Goal: Transaction & Acquisition: Purchase product/service

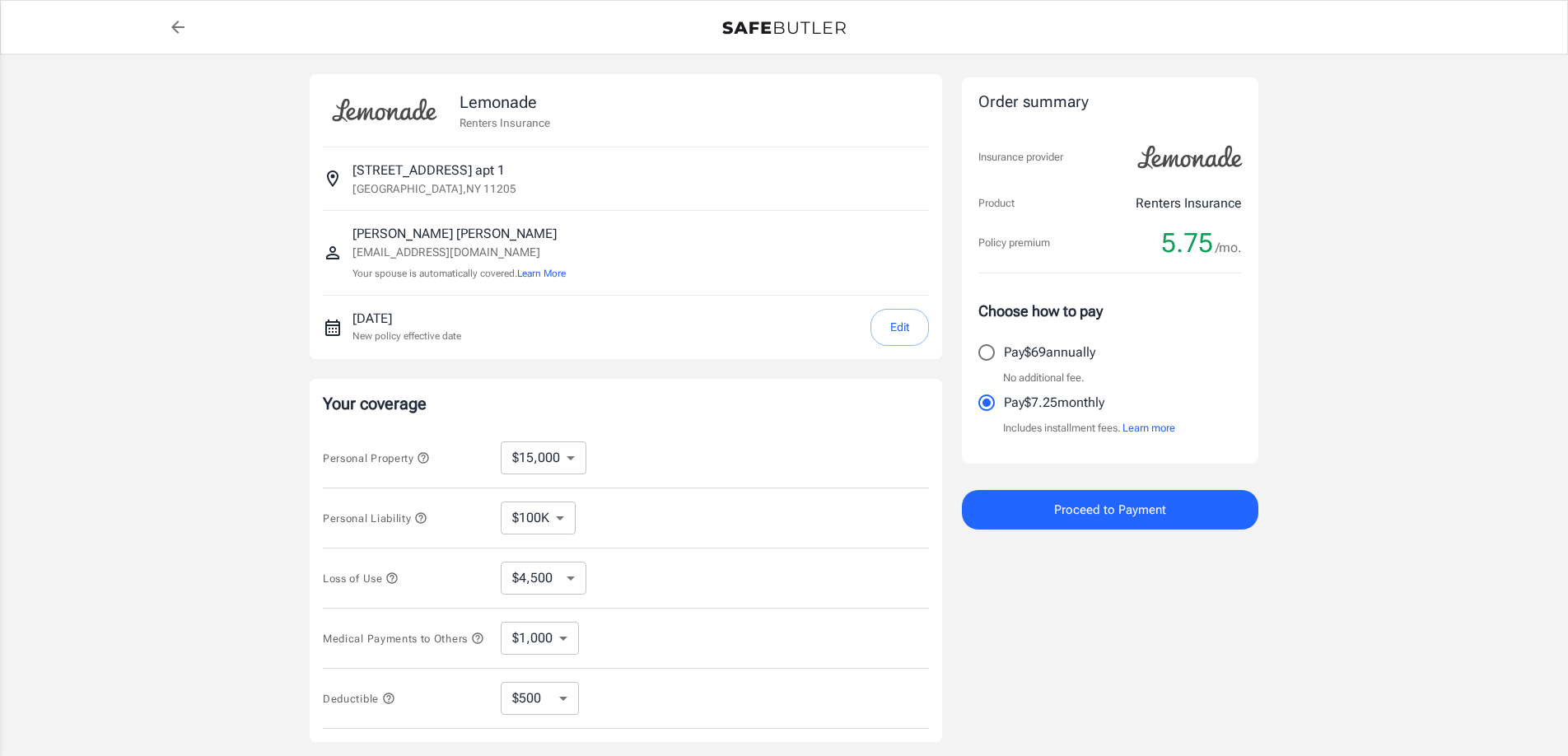
select select "15000"
select select "500"
click at [987, 354] on input "Pay $69 annually" at bounding box center [987, 353] width 35 height 35
radio input "true"
click at [562, 455] on select "$10,000 $15,000 $20,000 $25,000 $30,000 $40,000 $50,000 $100K $150K $200K $250K" at bounding box center [543, 458] width 85 height 33
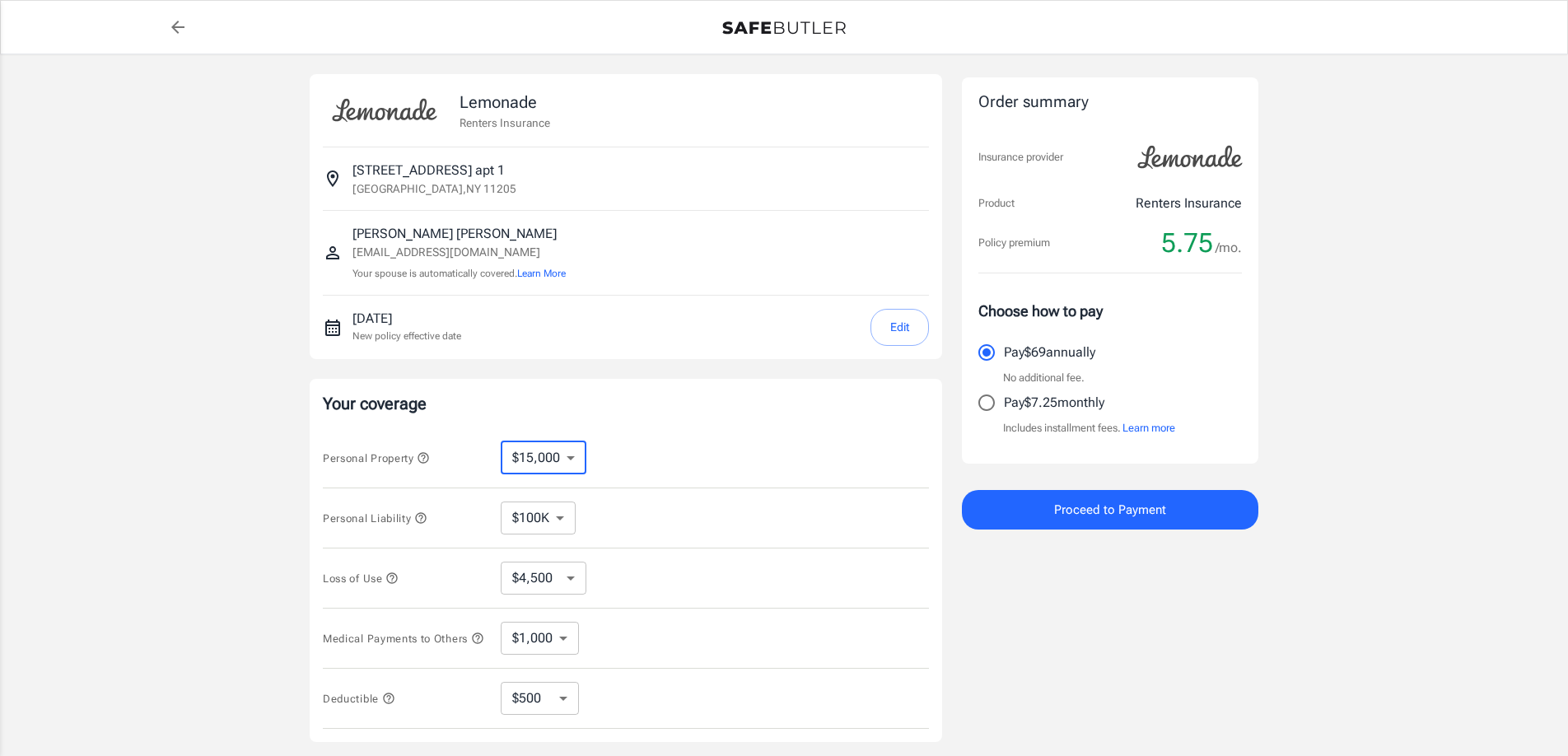
select select "25000"
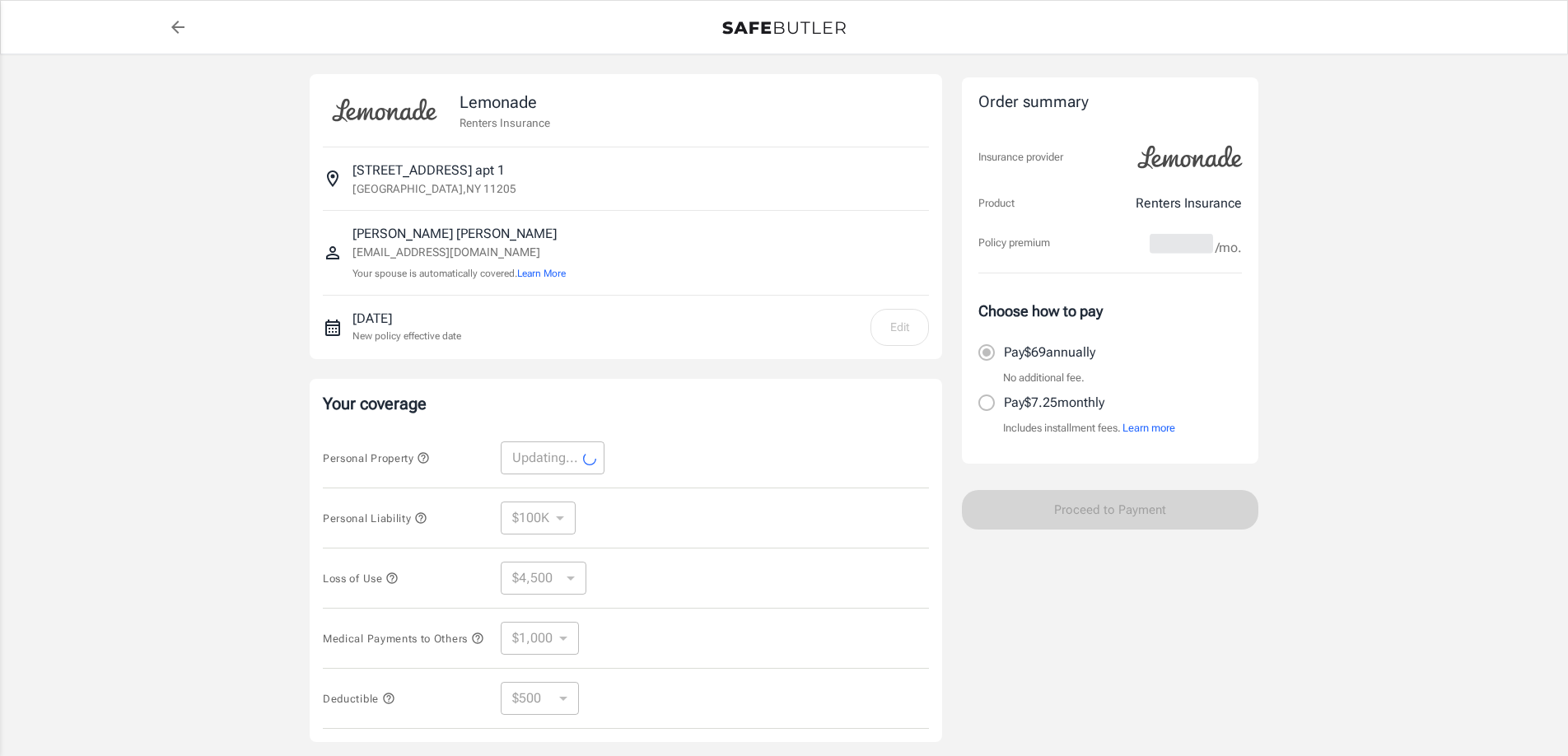
select select "25000"
select select "7500"
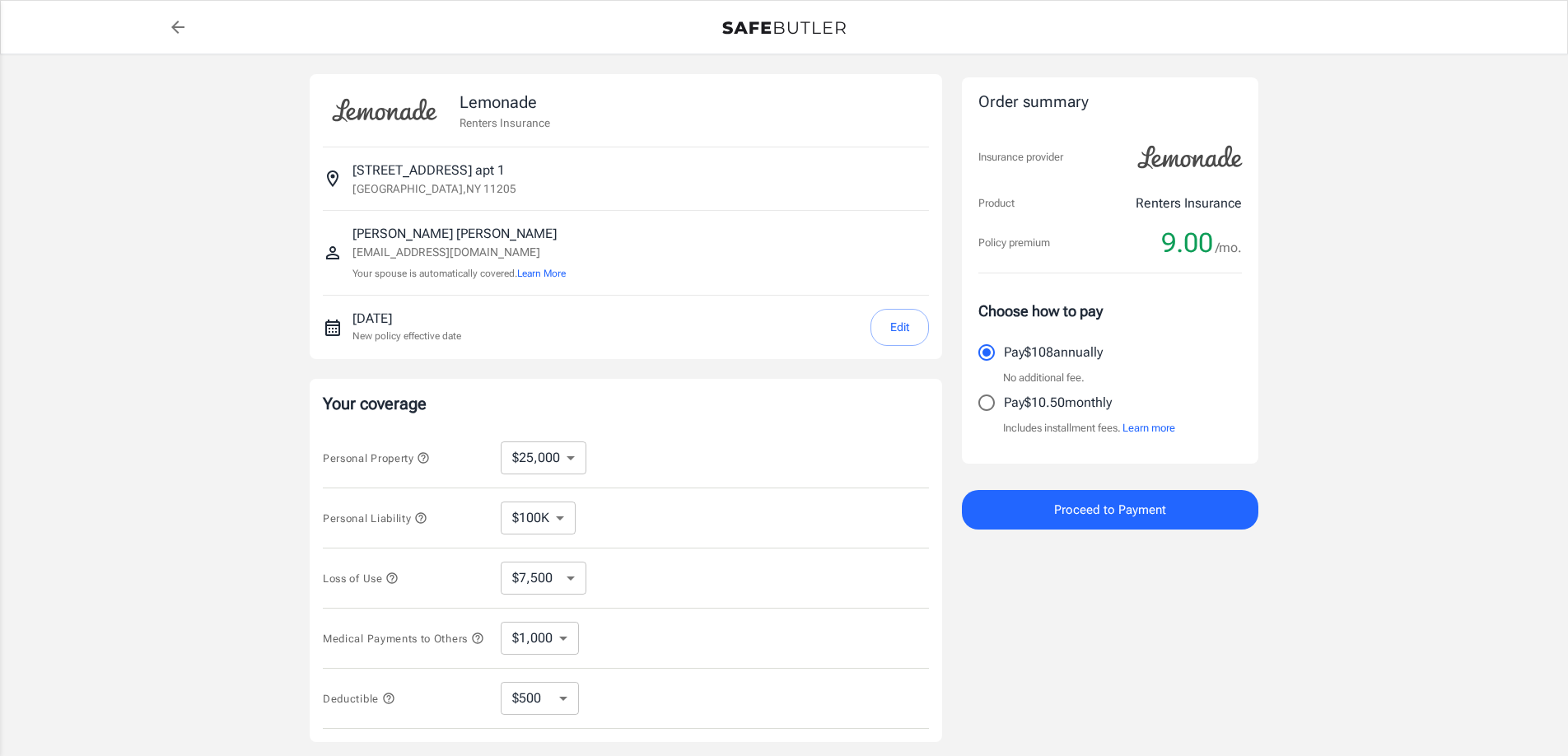
click at [573, 457] on select "$10,000 $15,000 $20,000 $25,000 $30,000 $40,000 $50,000 $100K $150K $200K $250K" at bounding box center [543, 458] width 85 height 33
select select "20000"
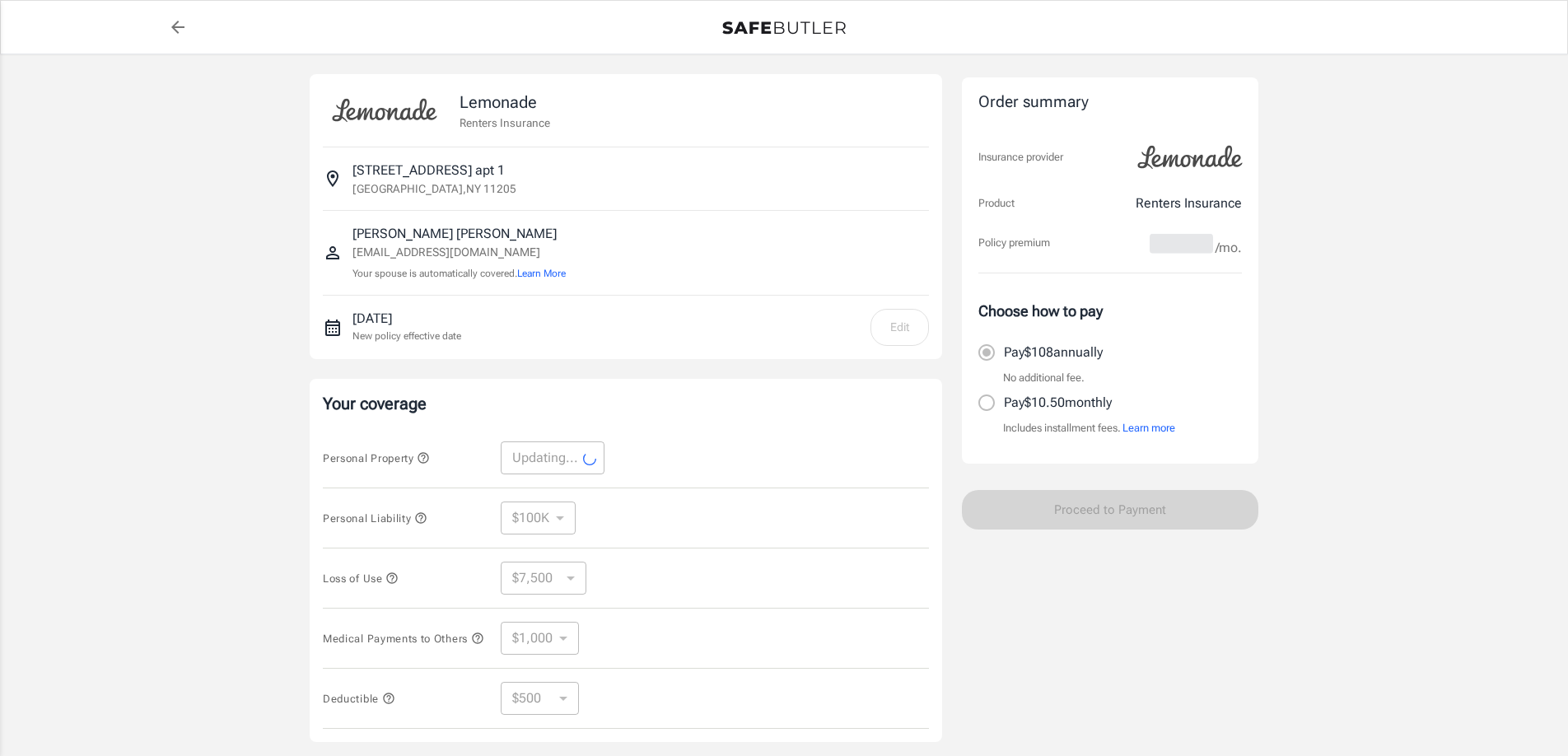
select select "20000"
select select "6000"
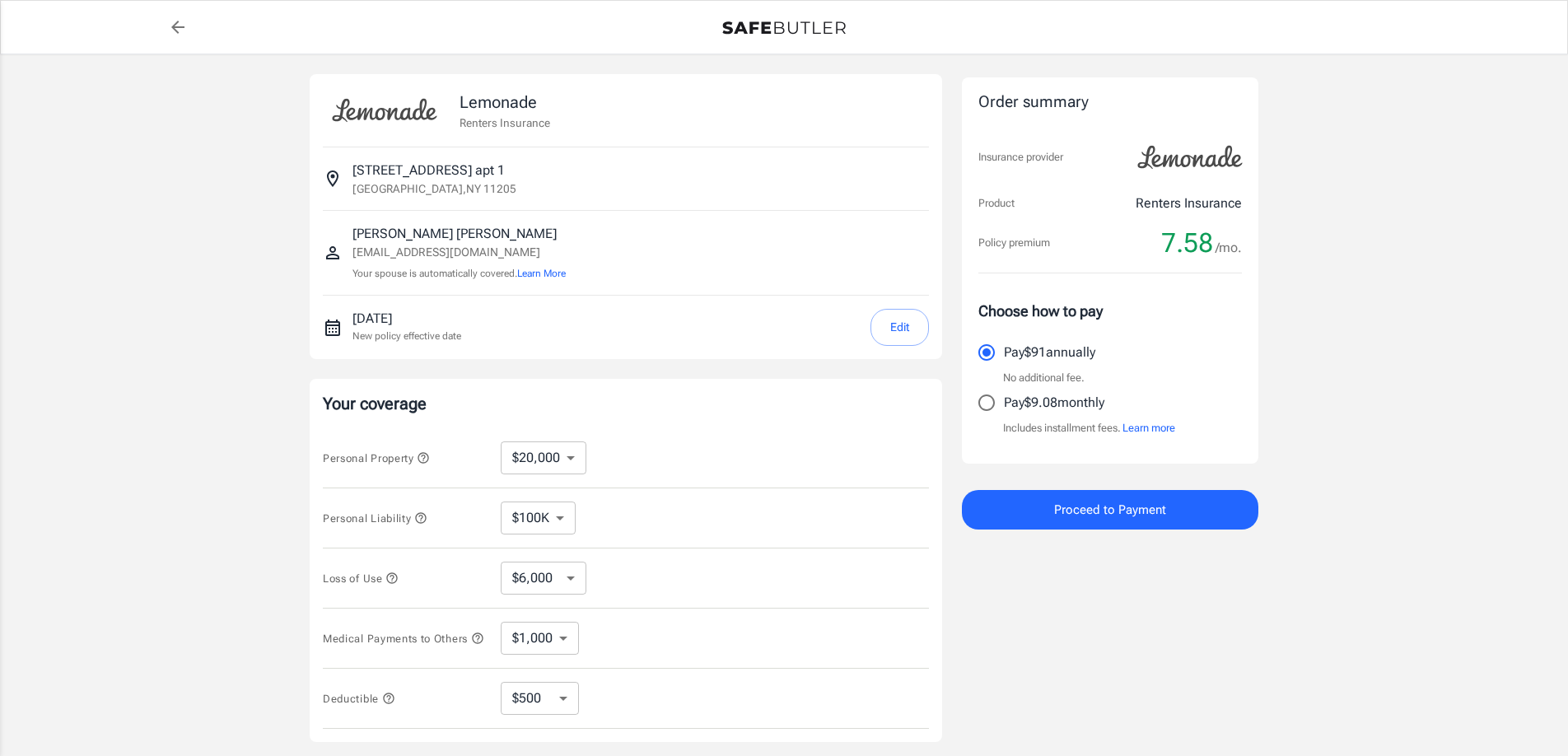
click at [425, 458] on icon "button" at bounding box center [423, 458] width 13 height 13
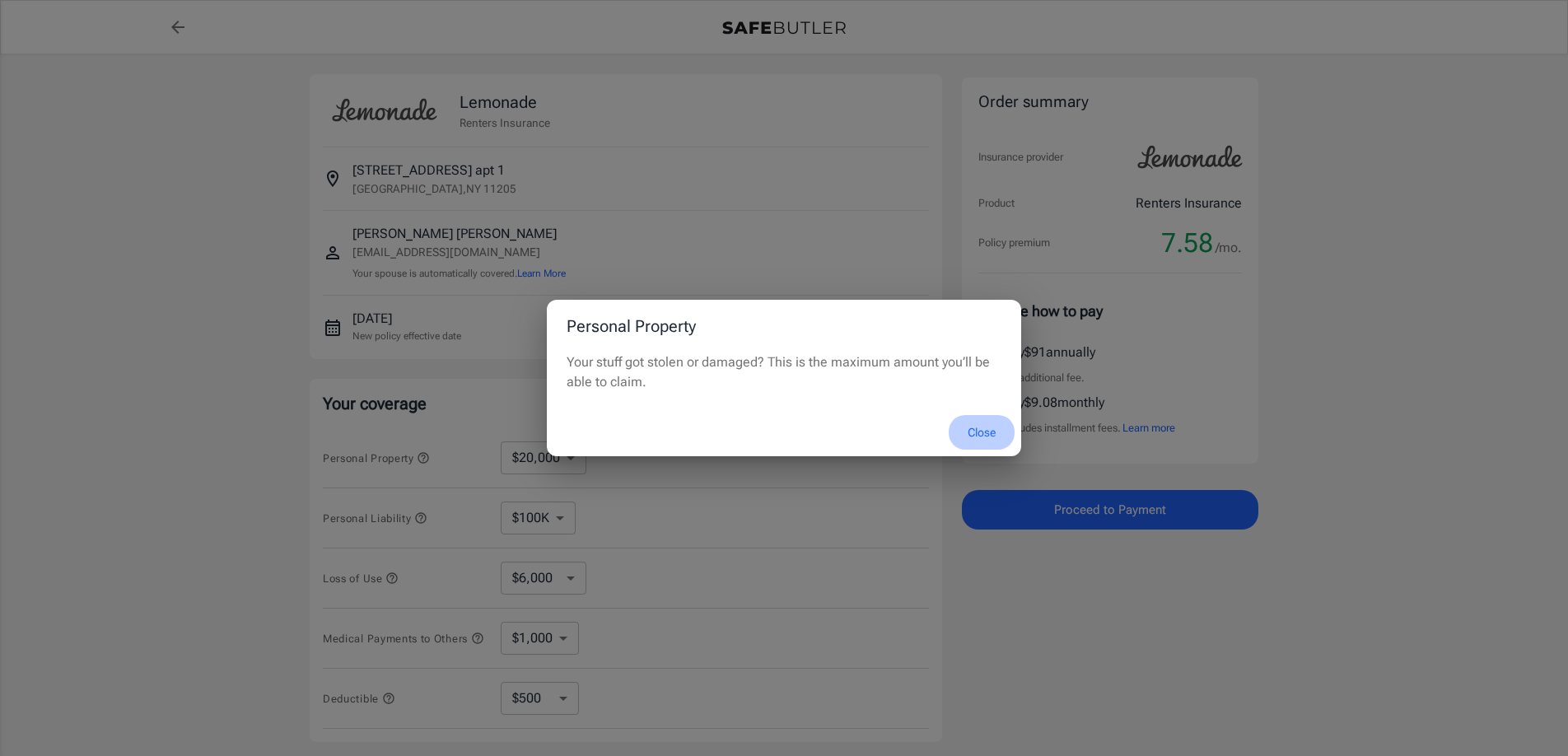
click at [982, 428] on button "Close" at bounding box center [982, 432] width 66 height 36
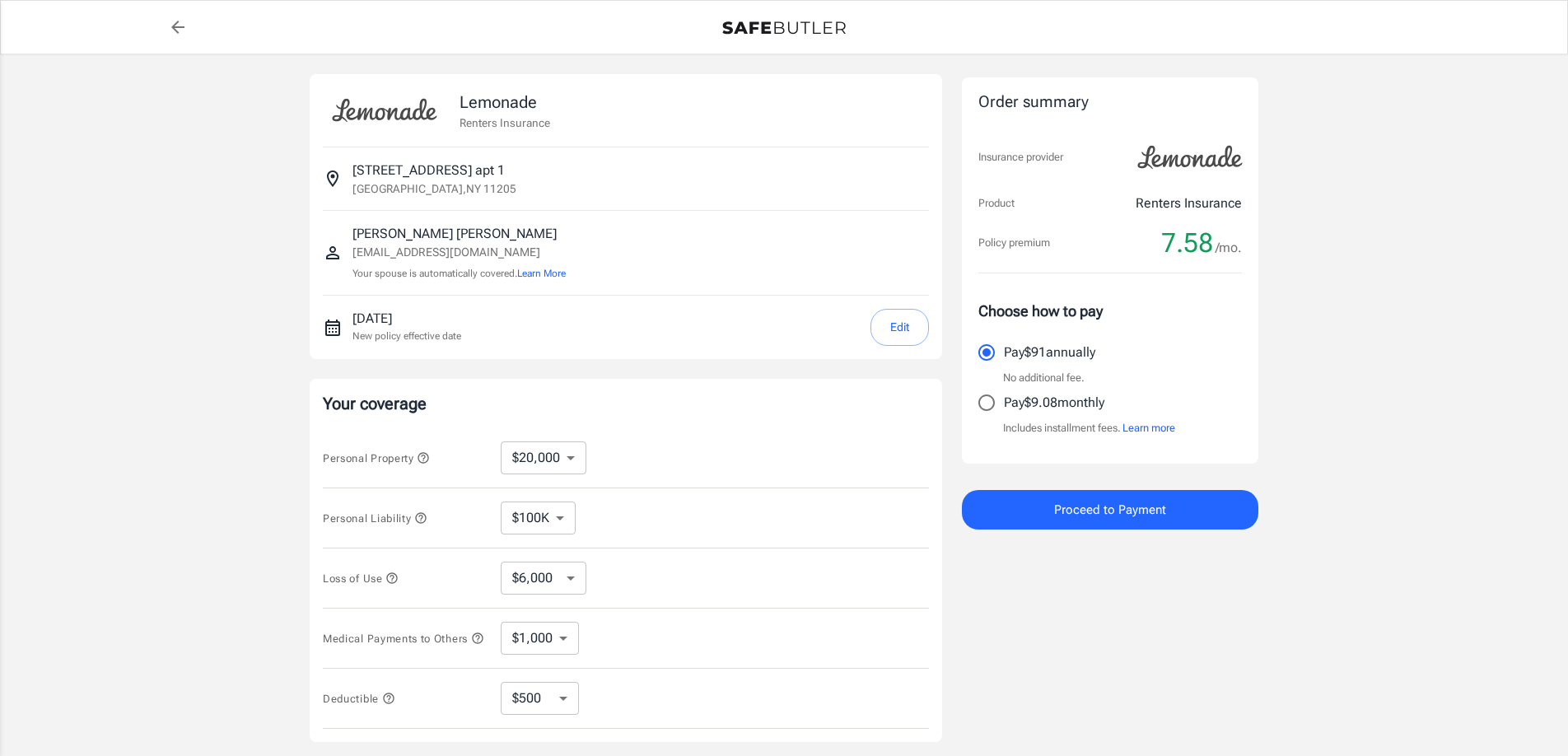
click at [568, 458] on select "$10,000 $15,000 $20,000 $25,000 $30,000 $40,000 $50,000 $100K $150K $200K $250K" at bounding box center [543, 458] width 85 height 33
select select "15000"
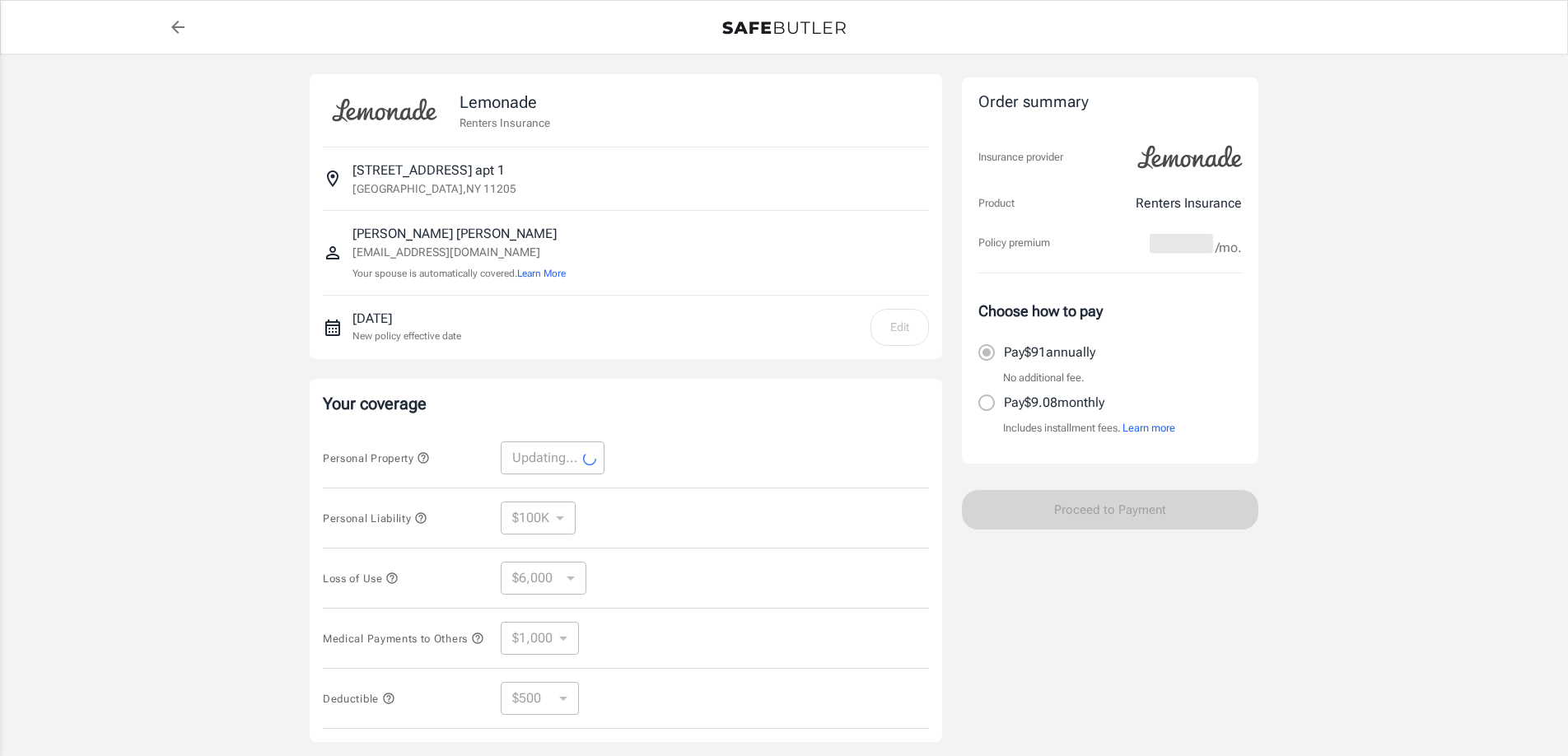
select select "15000"
select select "4500"
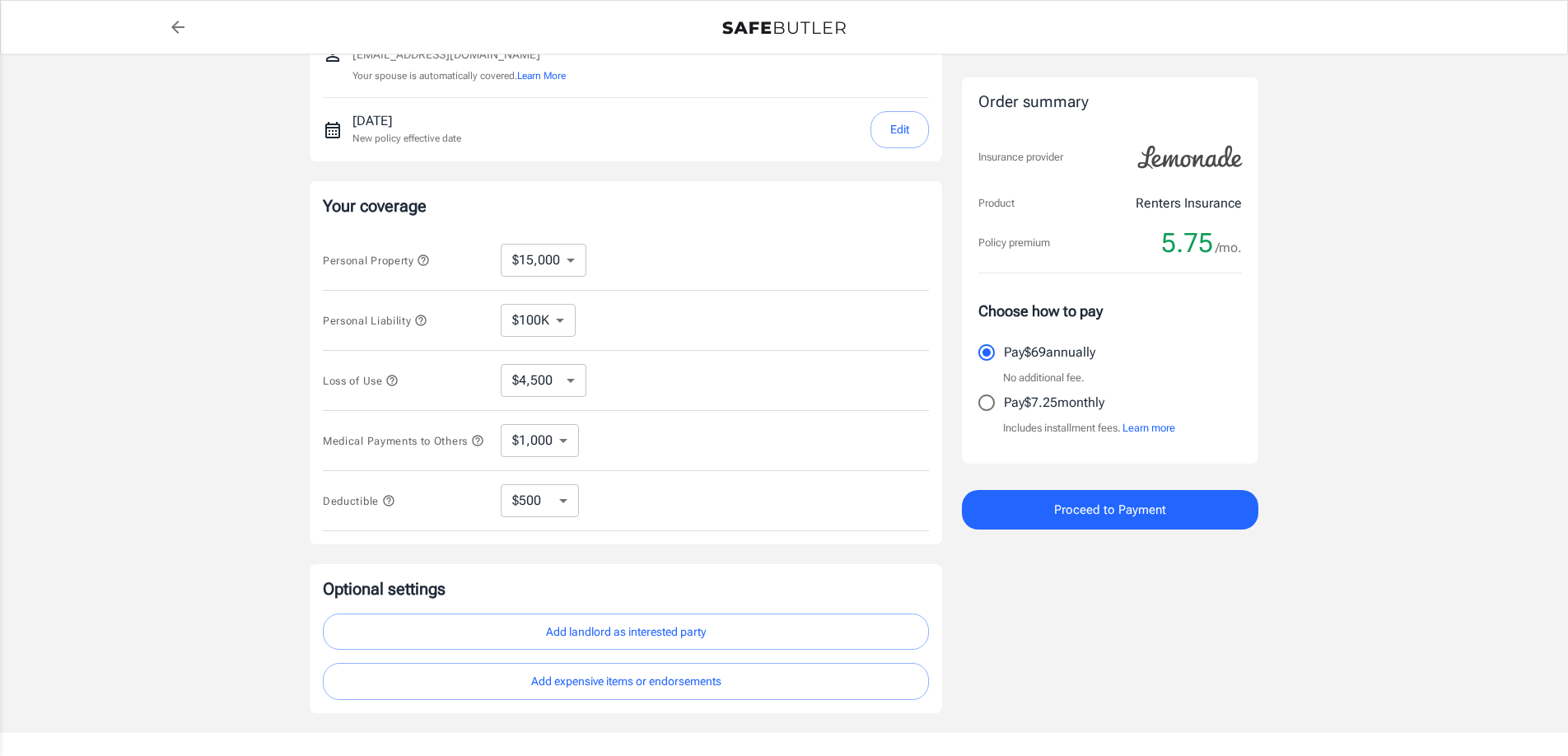
scroll to position [203, 0]
click at [562, 501] on select "$250 $500 $1,000 $2,500" at bounding box center [540, 496] width 78 height 33
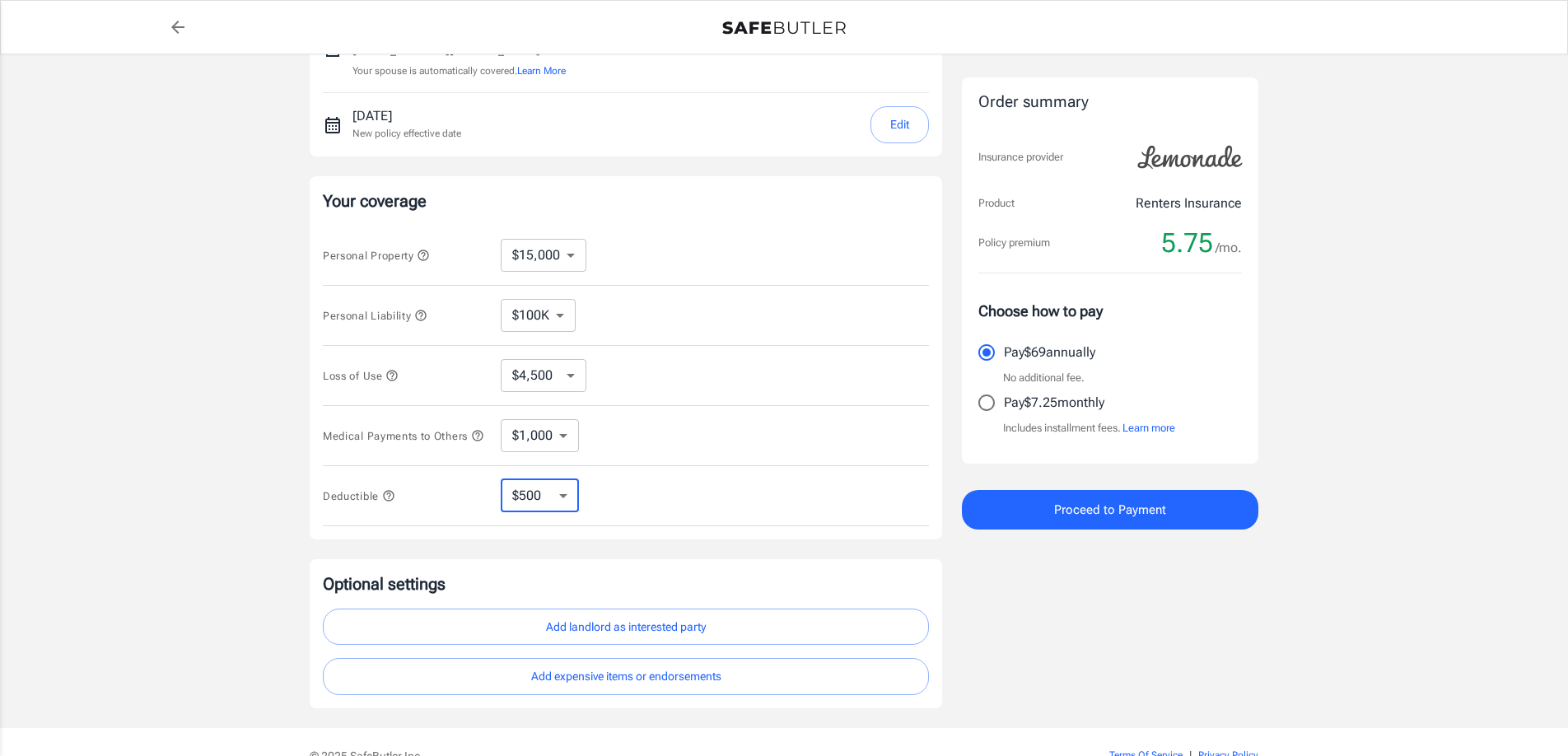
select select "250"
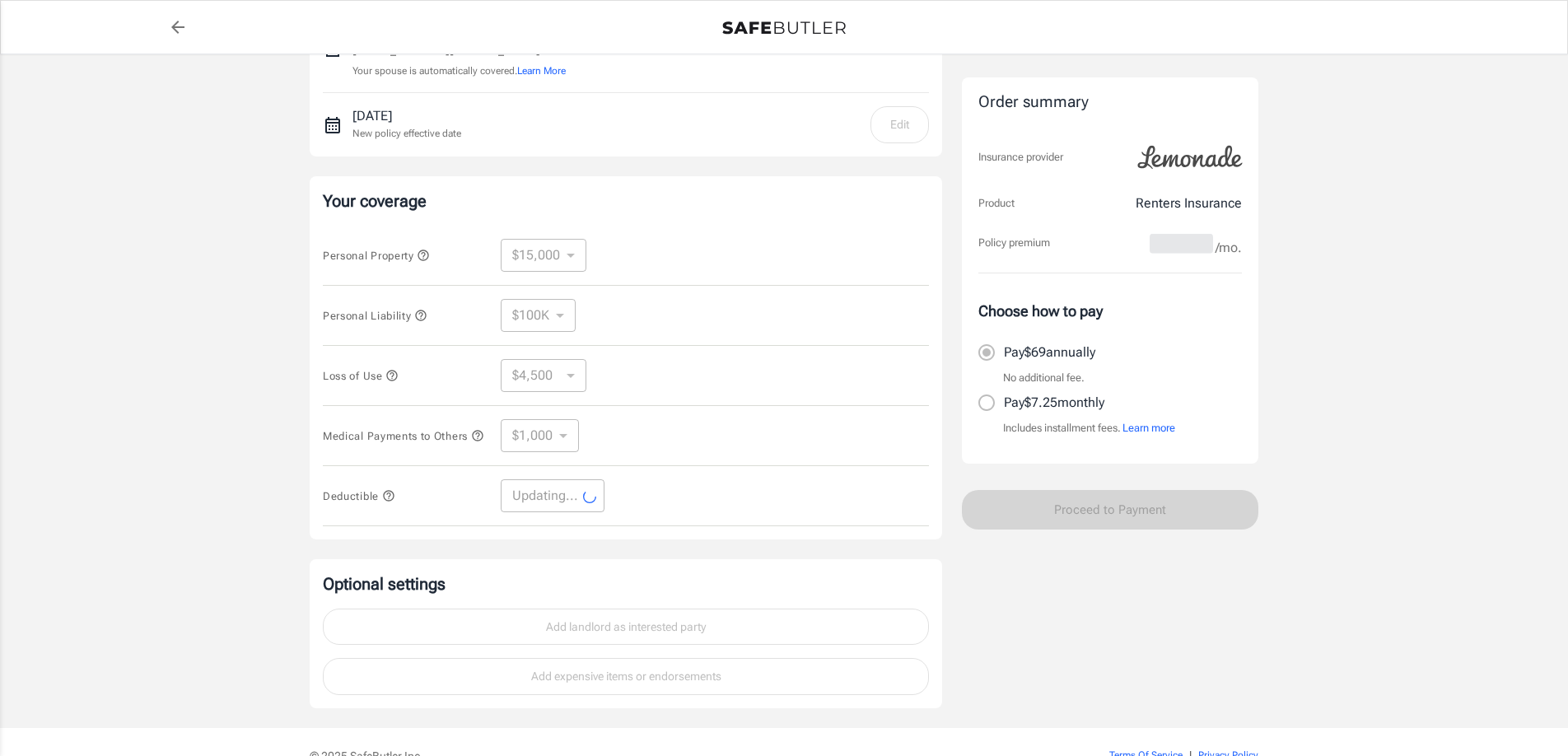
select select "250"
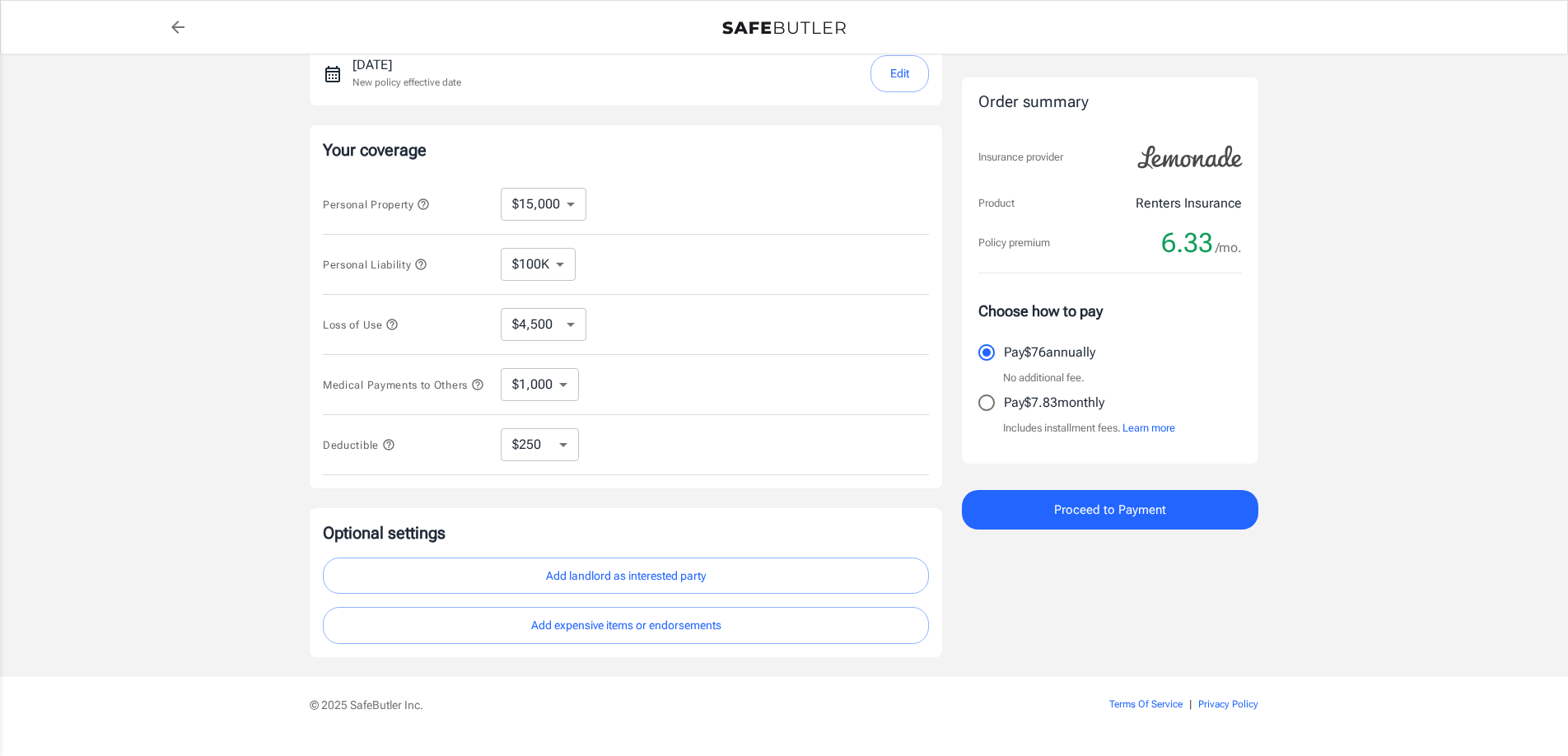
scroll to position [296, 0]
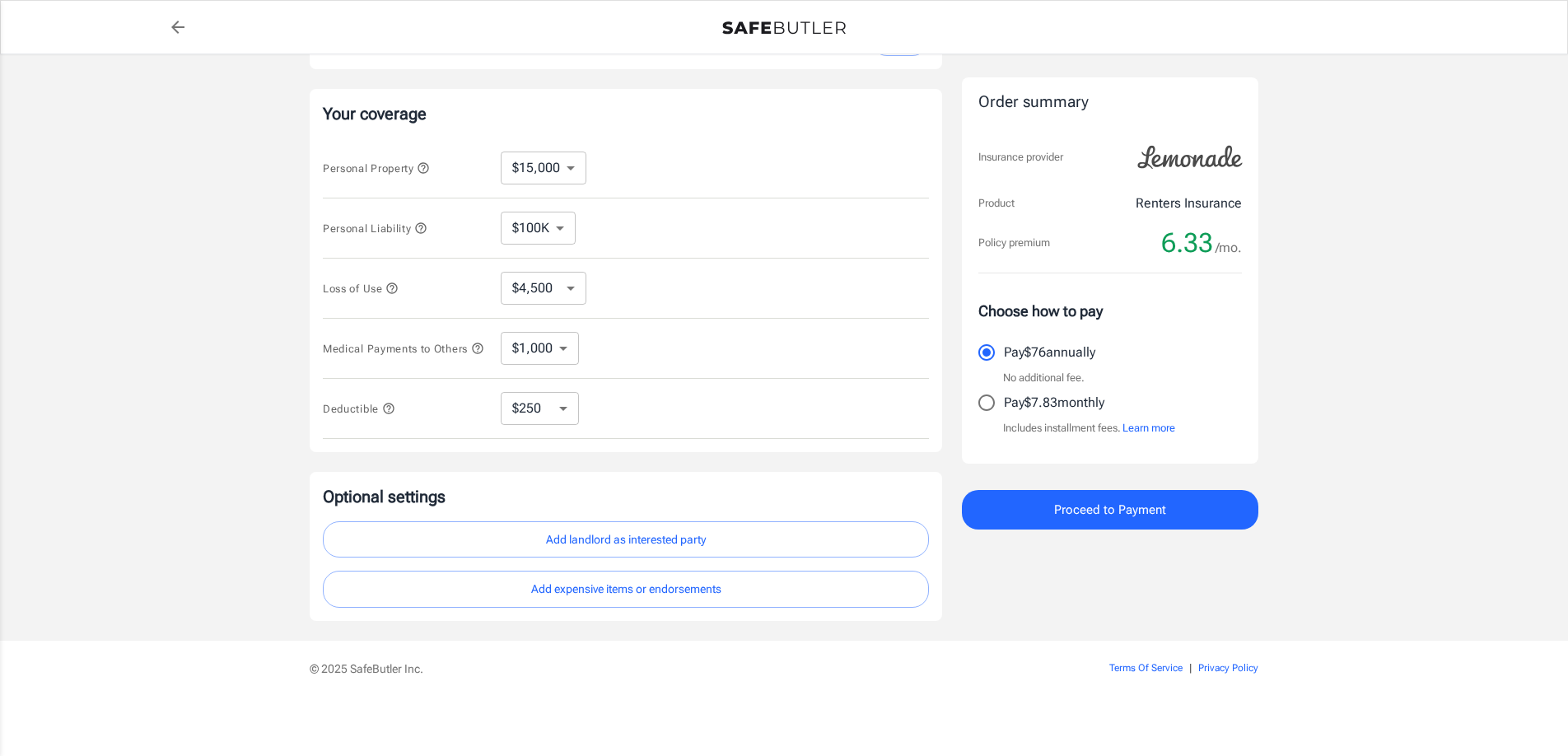
click at [1087, 522] on button "Proceed to Payment" at bounding box center [1110, 510] width 296 height 40
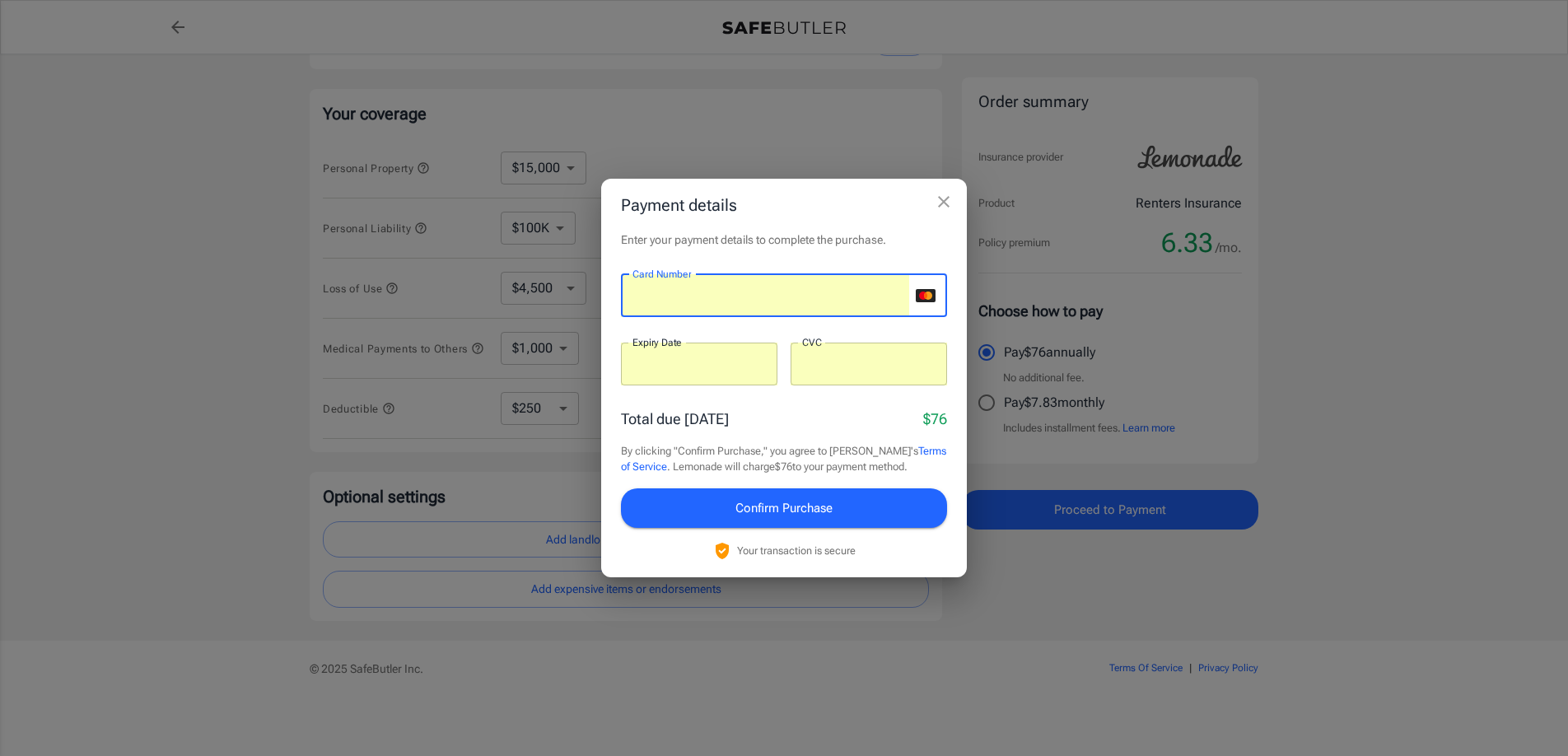
click at [791, 512] on span "Confirm Purchase" at bounding box center [783, 508] width 97 height 22
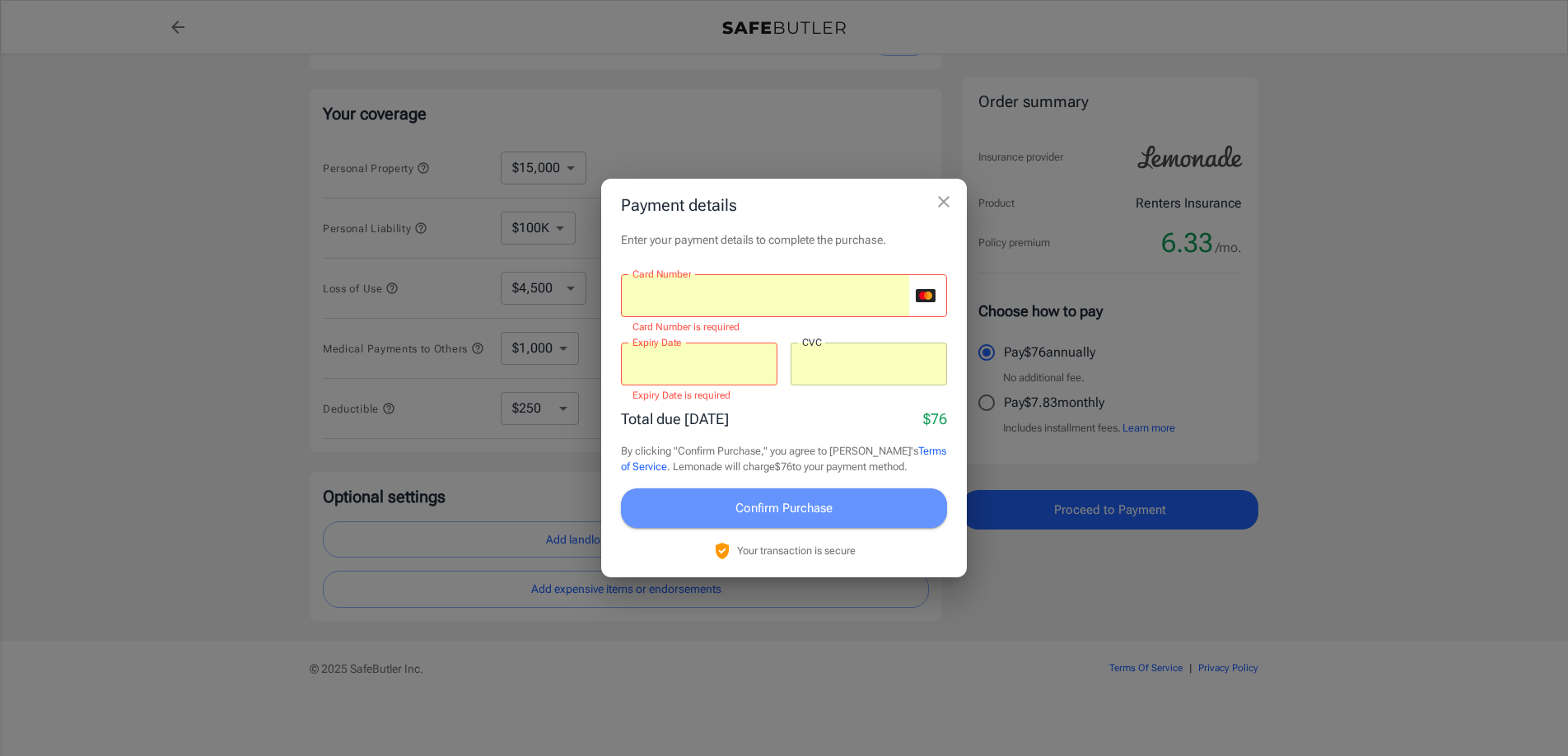
click at [791, 512] on span "Confirm Purchase" at bounding box center [783, 508] width 97 height 22
click at [768, 508] on span "Confirm Purchase" at bounding box center [783, 508] width 97 height 22
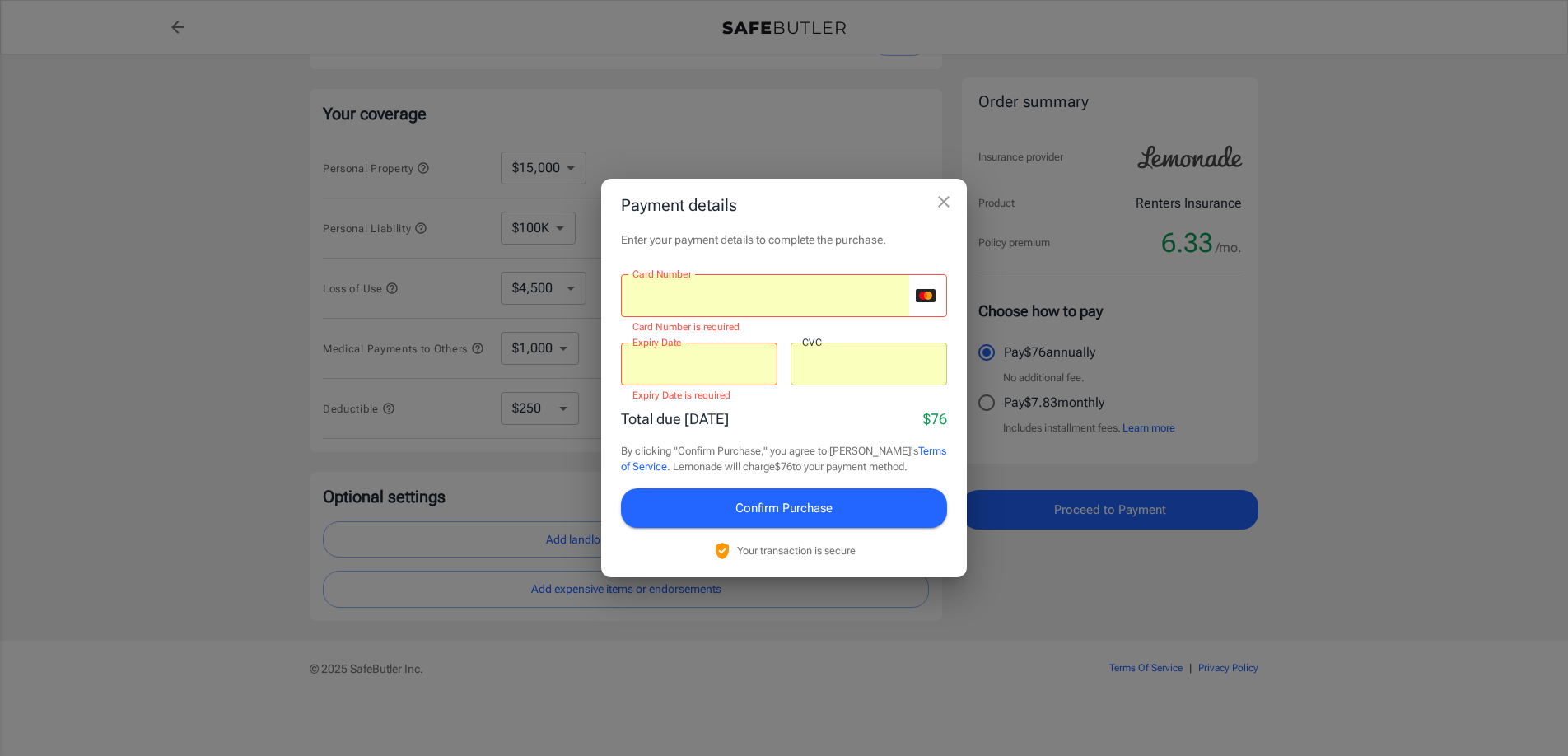
drag, startPoint x: 816, startPoint y: 278, endPoint x: 811, endPoint y: 286, distance: 9.4
click at [816, 279] on div at bounding box center [765, 296] width 288 height 43
click at [863, 353] on div at bounding box center [868, 364] width 156 height 43
click at [927, 293] on circle "mastercard" at bounding box center [928, 296] width 8 height 8
click at [921, 302] on div "Card Number" at bounding box center [784, 296] width 326 height 43
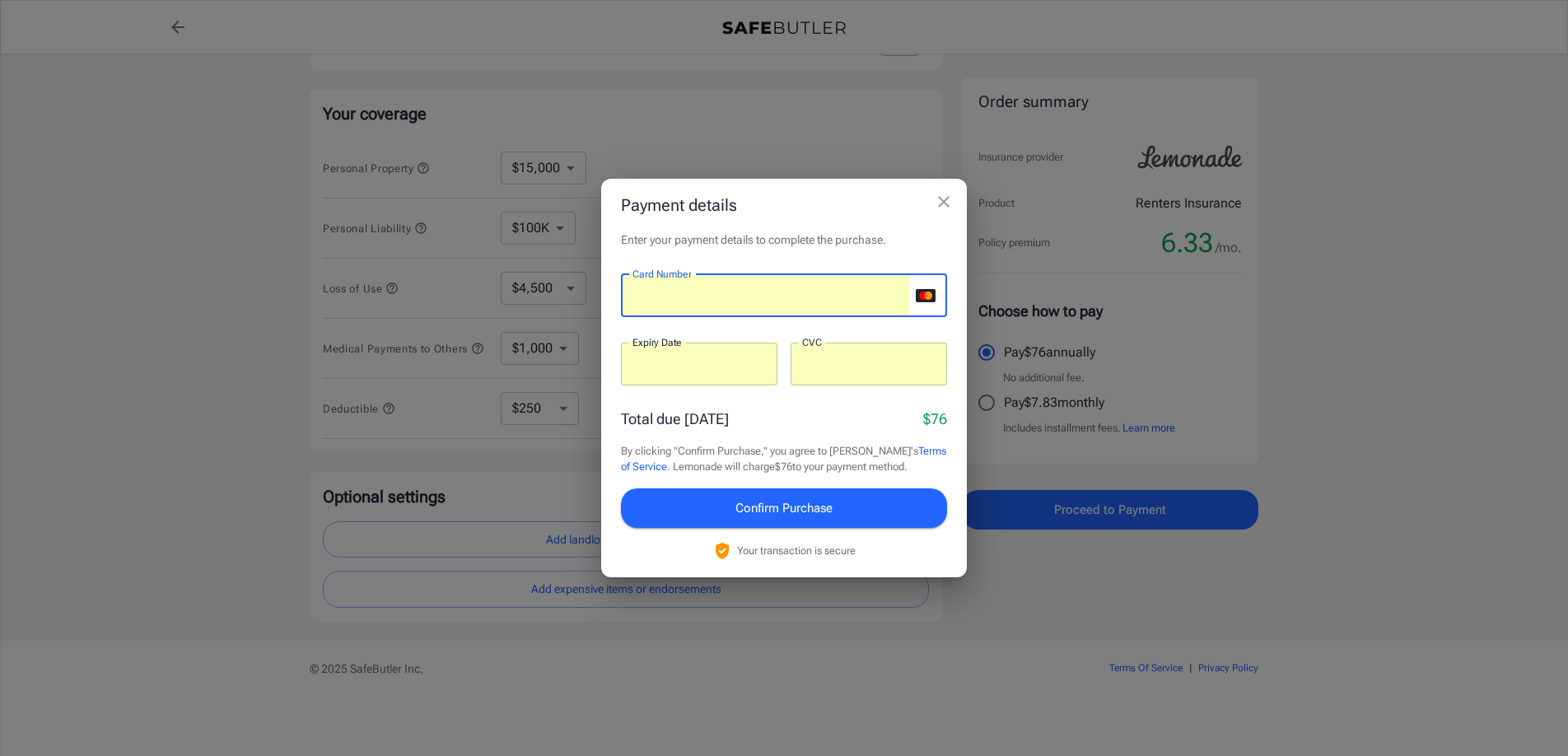
click at [771, 498] on span "Confirm Purchase" at bounding box center [783, 508] width 97 height 22
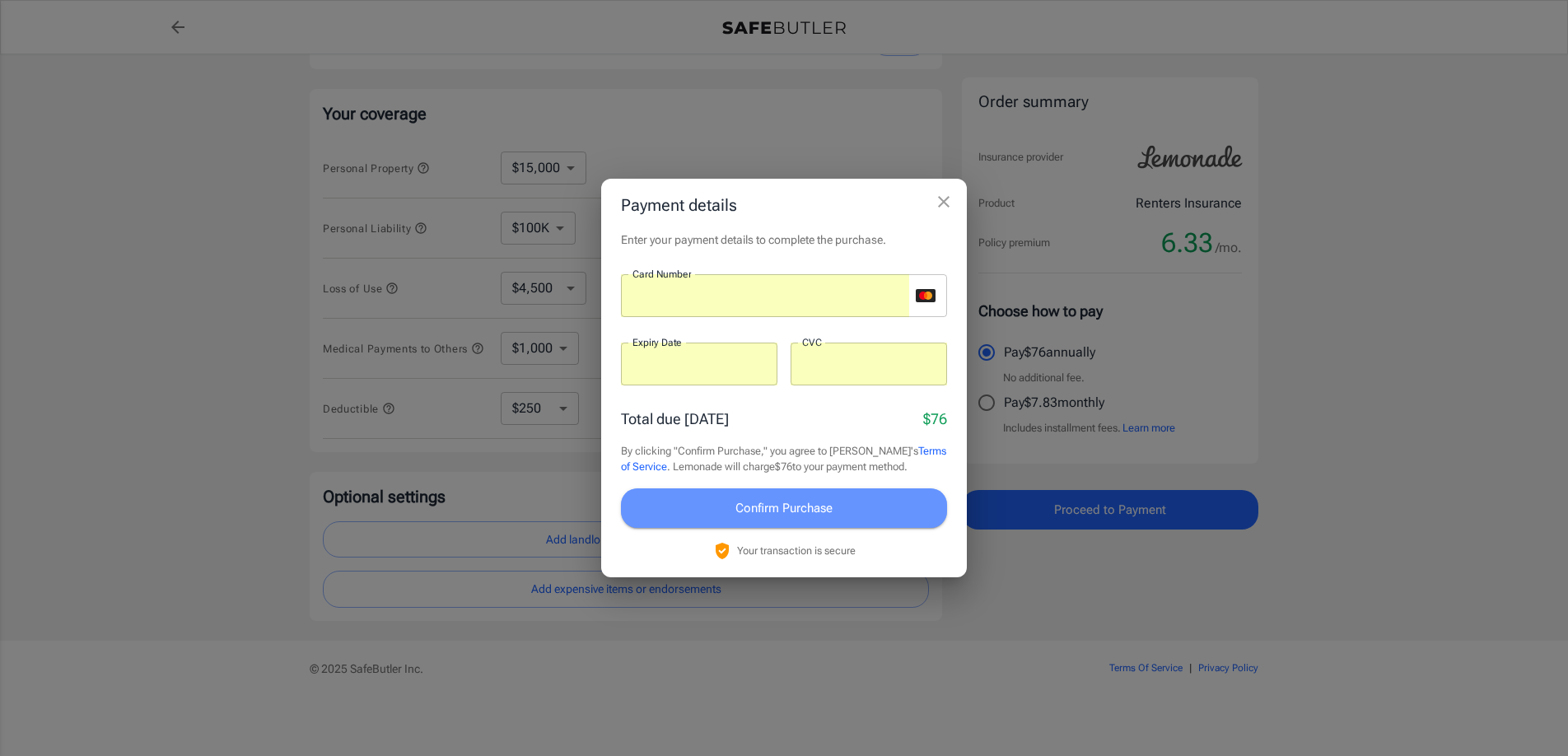
click at [765, 507] on span "Confirm Purchase" at bounding box center [783, 508] width 97 height 22
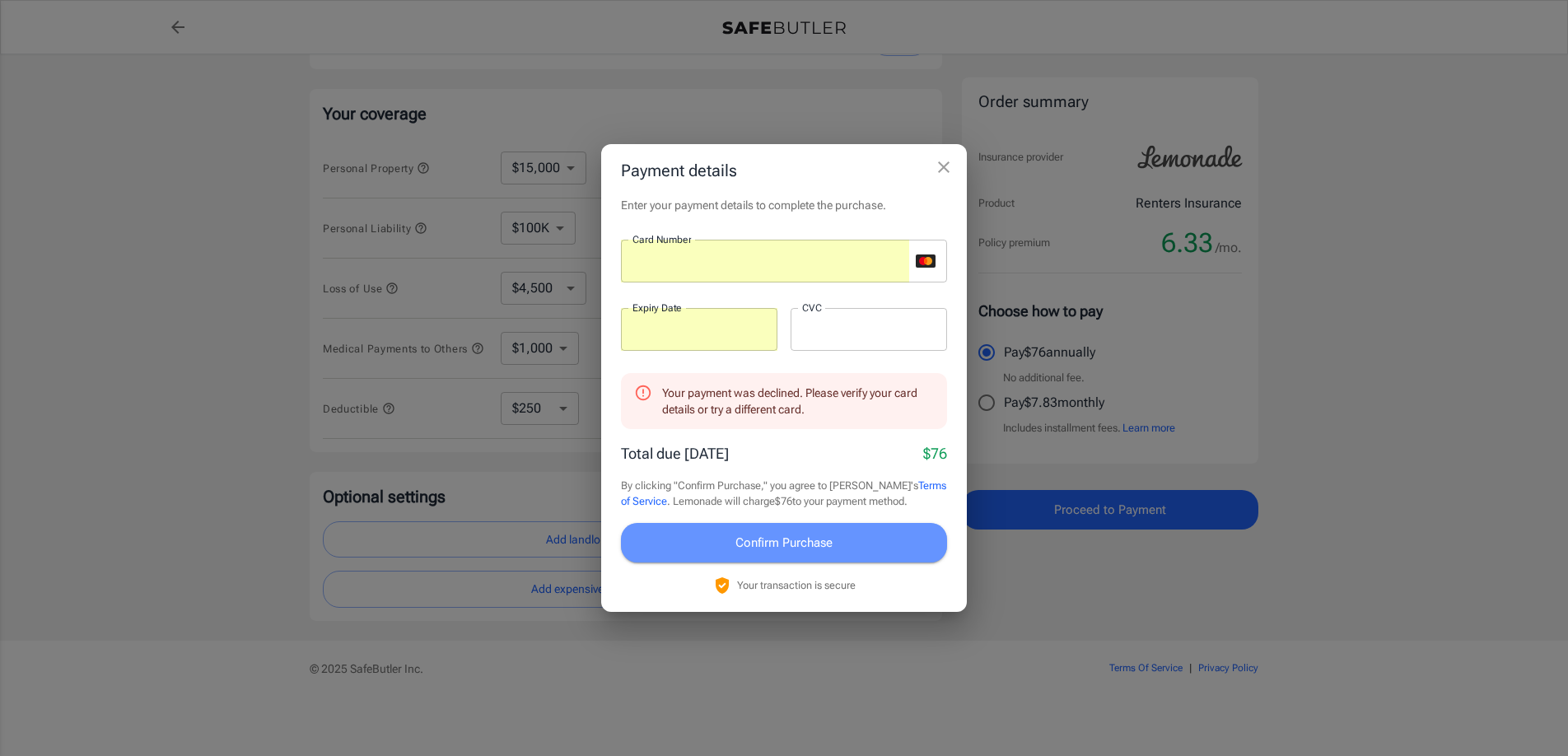
click at [786, 537] on span "Confirm Purchase" at bounding box center [783, 543] width 97 height 22
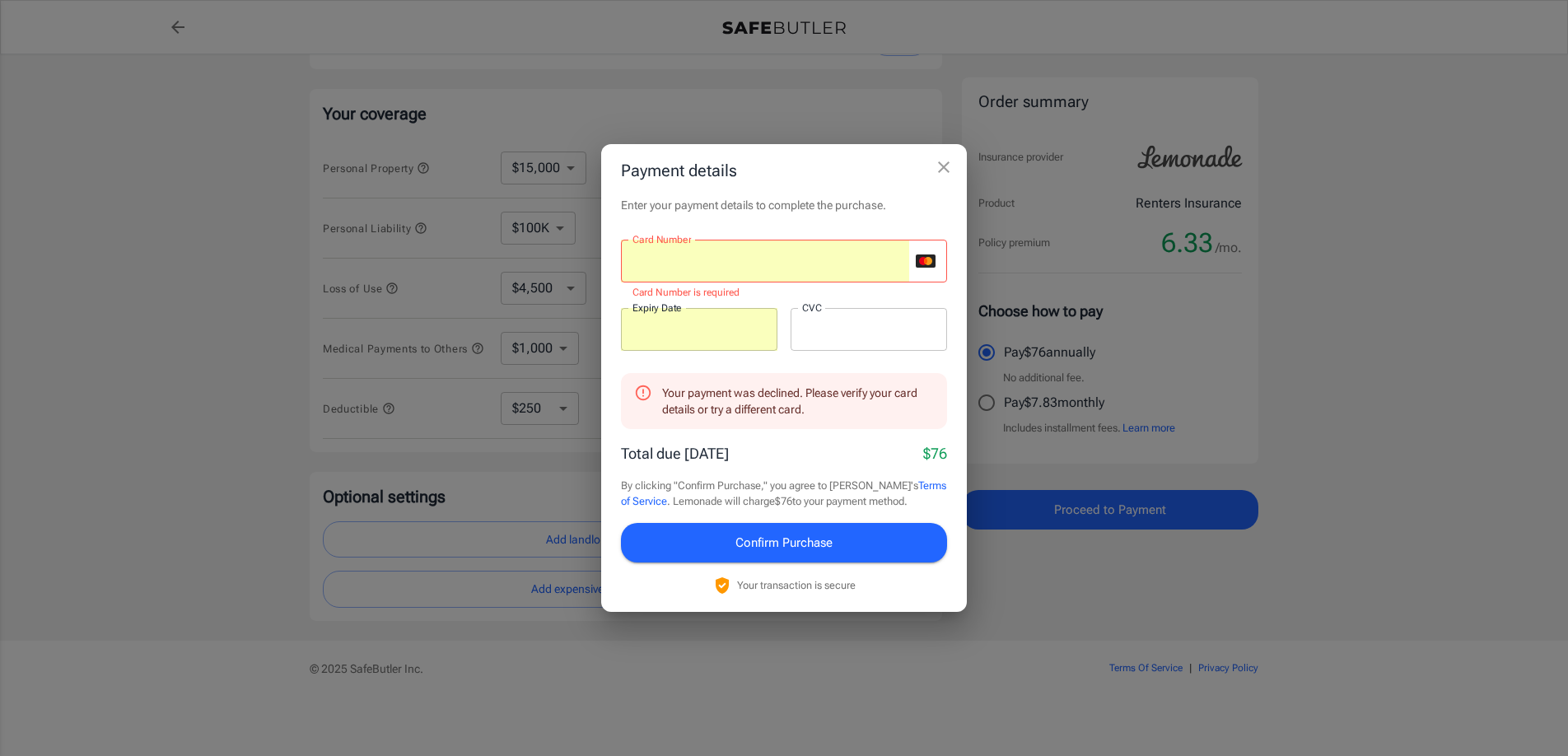
click at [796, 251] on div at bounding box center [765, 261] width 288 height 43
click at [762, 250] on div at bounding box center [765, 261] width 288 height 43
click at [762, 251] on div at bounding box center [765, 261] width 288 height 43
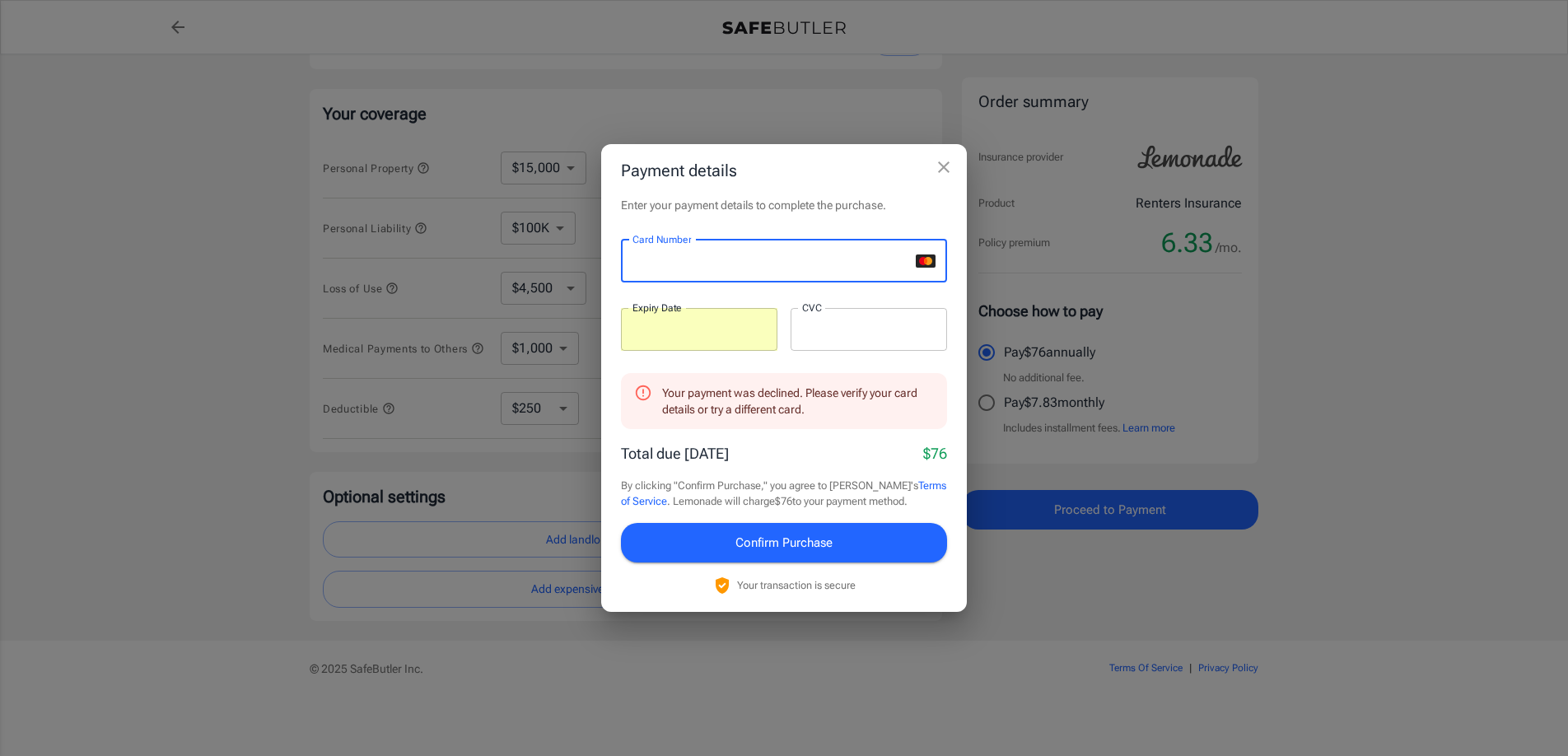
click at [724, 349] on div at bounding box center [699, 330] width 156 height 43
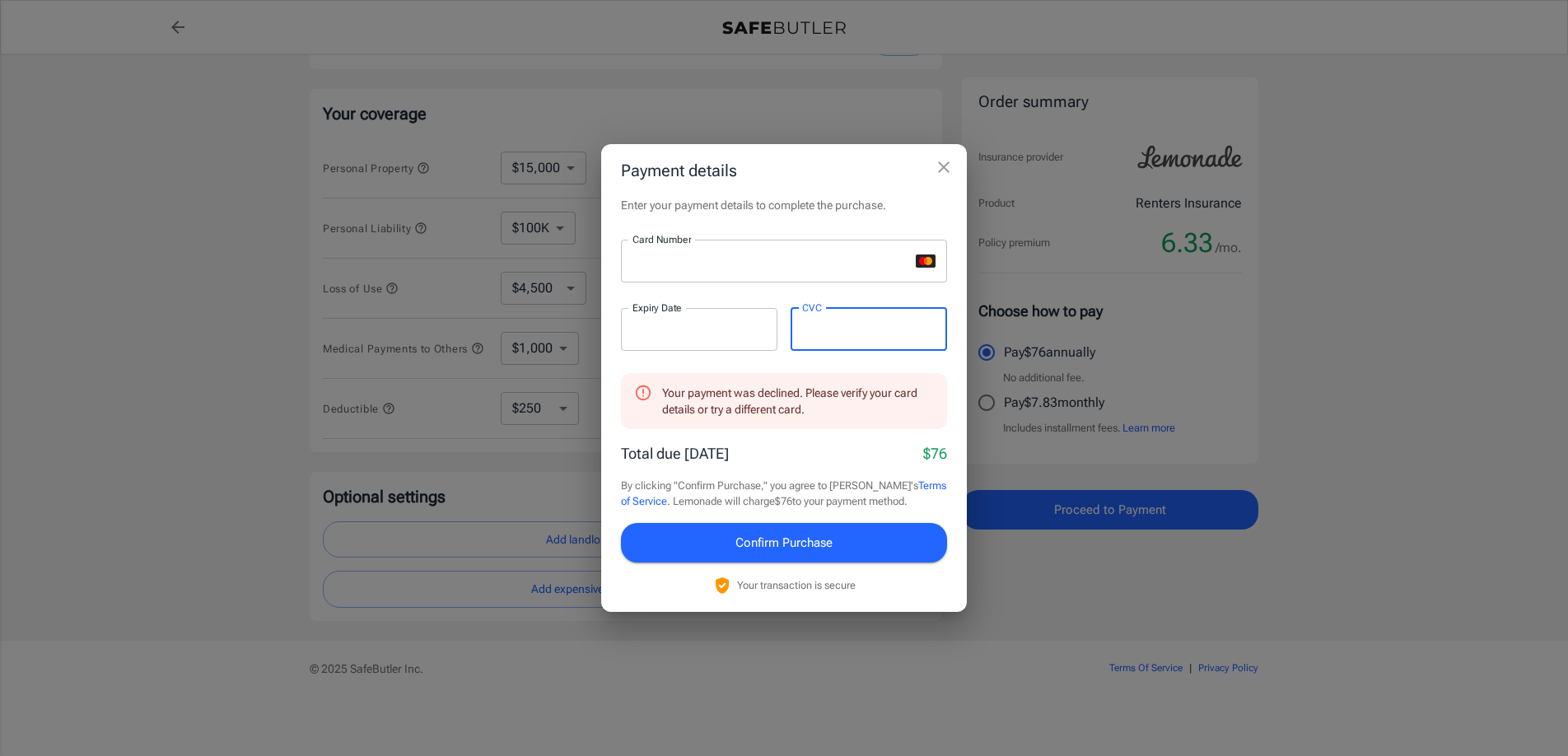
click at [778, 547] on span "Confirm Purchase" at bounding box center [783, 543] width 97 height 22
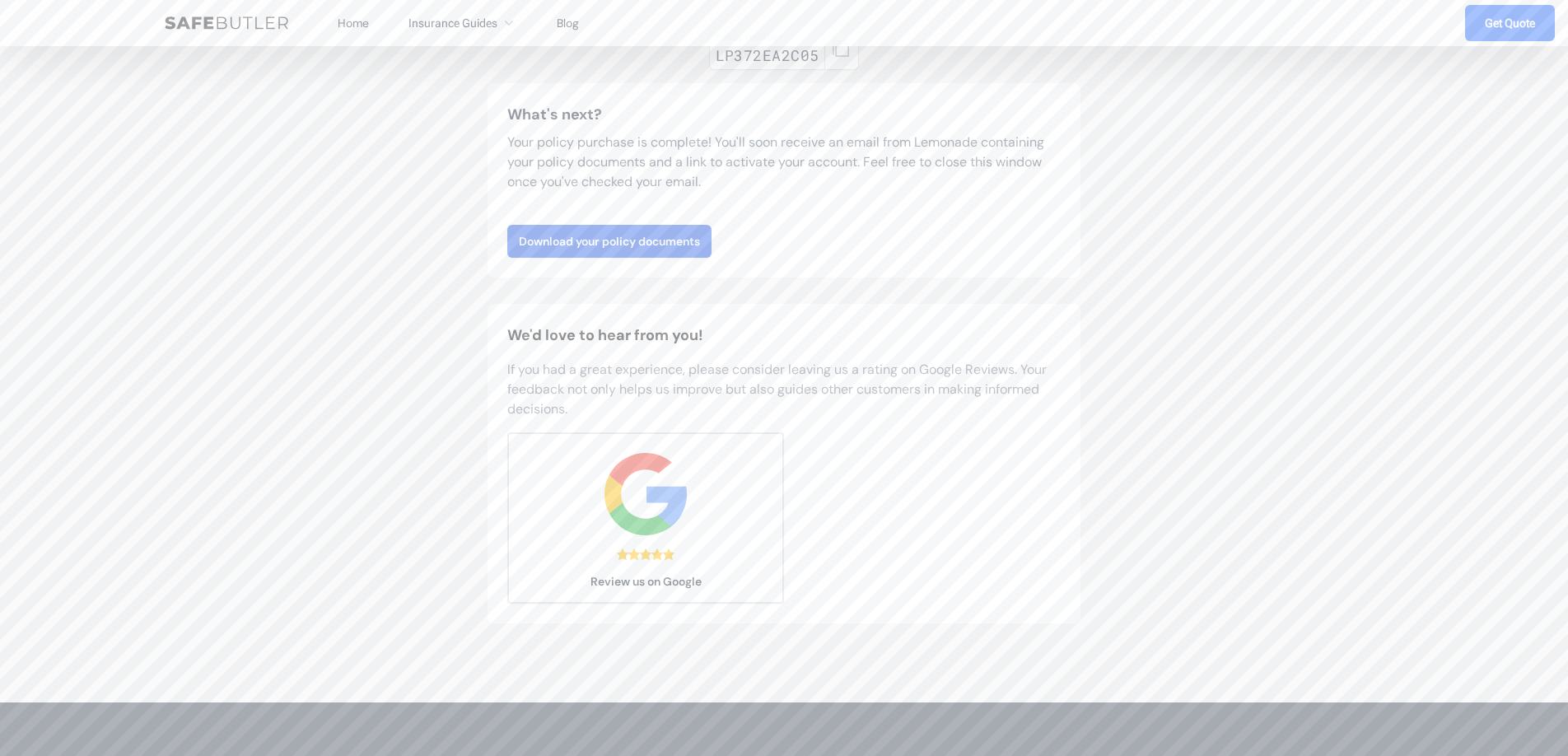
scroll to position [235, 0]
